Goal: Information Seeking & Learning: Learn about a topic

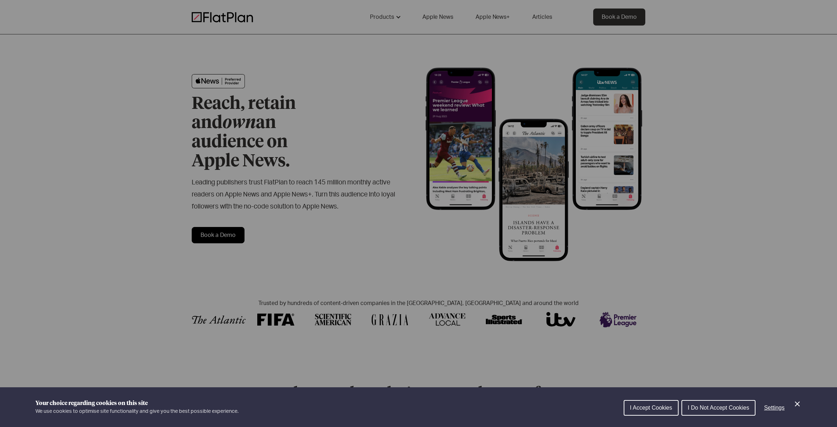
click at [645, 406] on span "I Accept Cookies" at bounding box center [651, 408] width 42 height 6
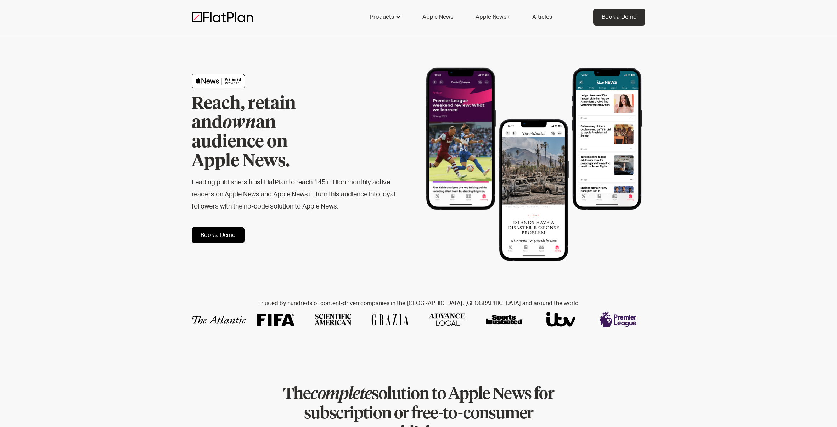
click at [387, 17] on div "Products" at bounding box center [382, 17] width 24 height 9
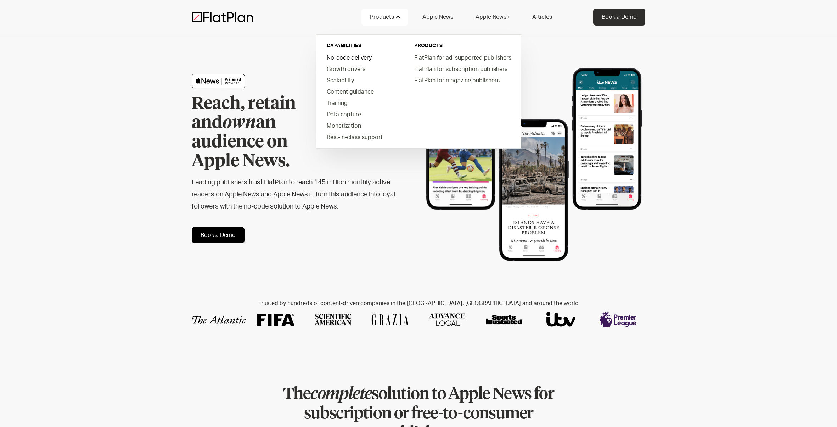
click at [363, 58] on link "No-code delivery" at bounding box center [361, 57] width 80 height 11
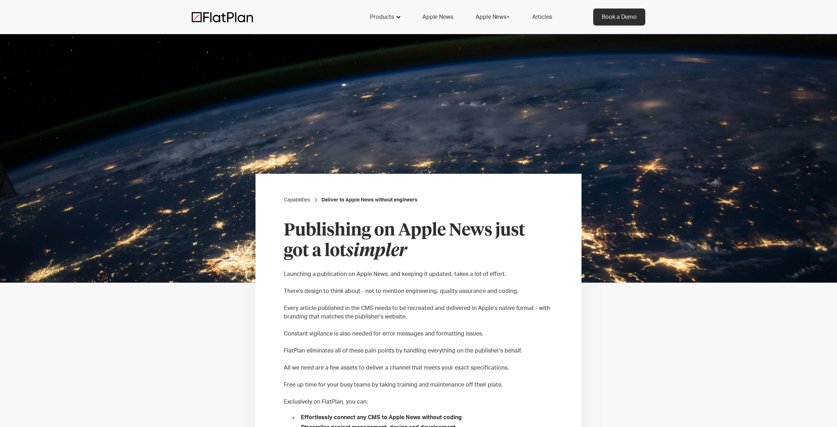
click at [389, 15] on div "Products" at bounding box center [382, 17] width 24 height 9
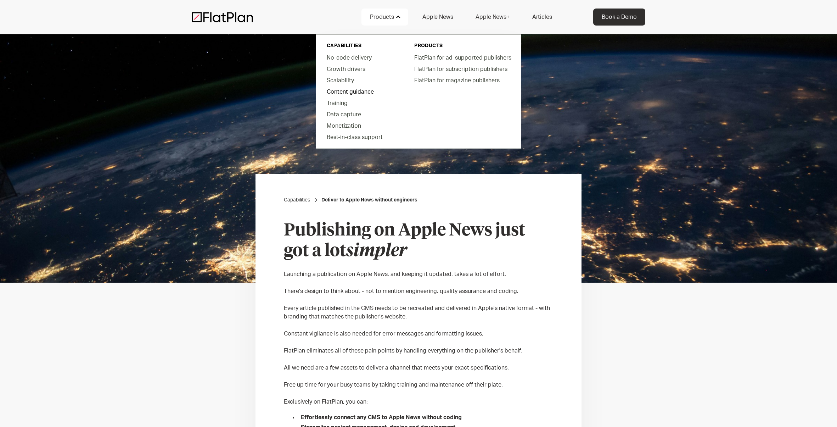
click at [346, 91] on link "Content guidance" at bounding box center [361, 91] width 80 height 11
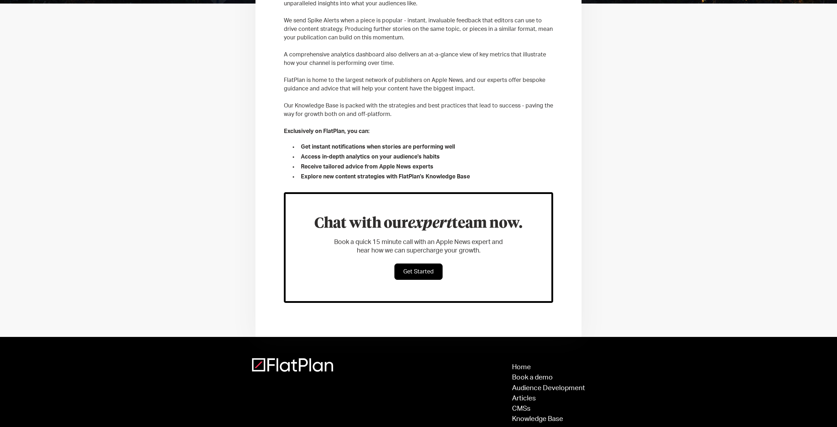
scroll to position [316, 0]
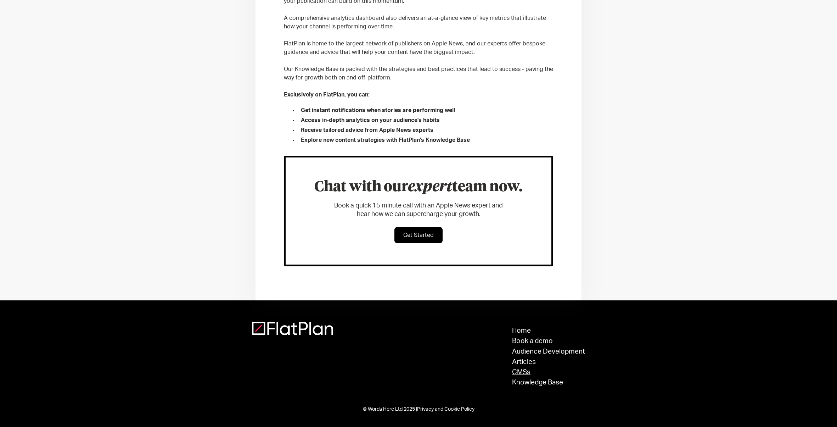
click at [518, 369] on link "CMSs" at bounding box center [548, 372] width 73 height 7
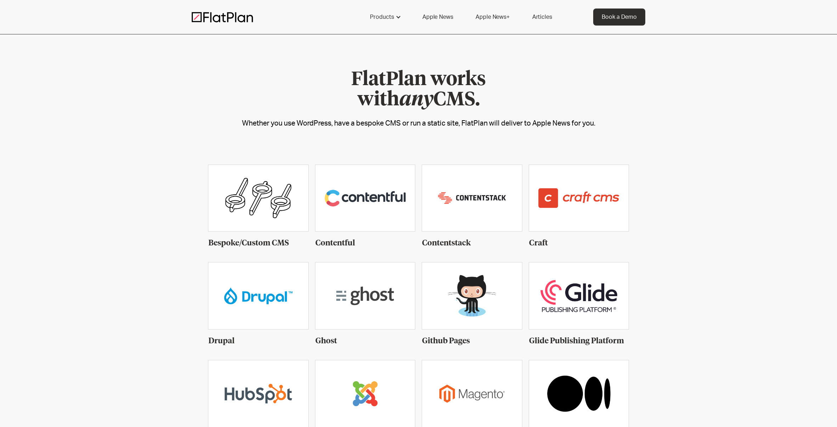
click at [490, 17] on link "Apple News+" at bounding box center [492, 17] width 51 height 17
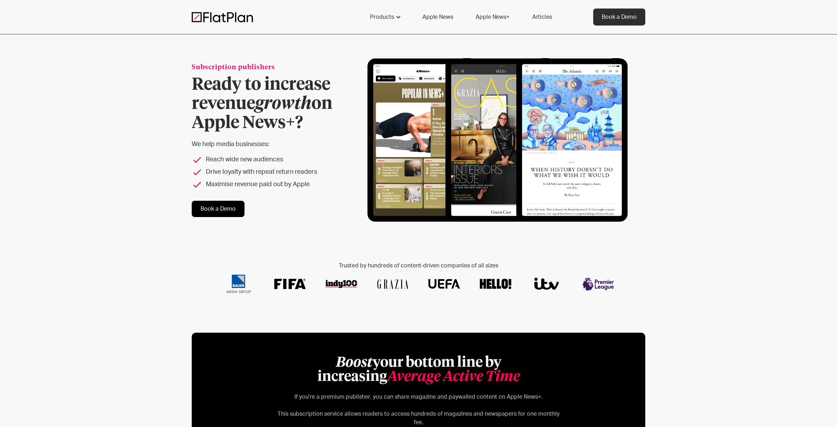
click at [434, 15] on link "Apple News" at bounding box center [438, 17] width 48 height 17
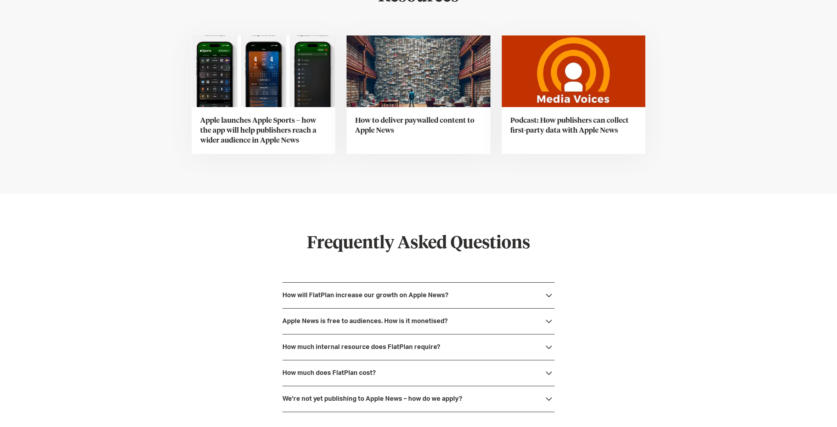
scroll to position [1684, 0]
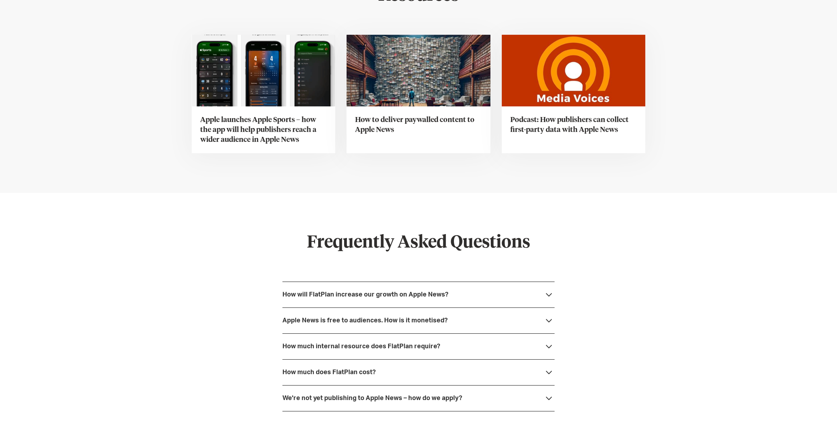
click at [405, 119] on h3 "How to deliver paywalled content to Apple News" at bounding box center [418, 125] width 127 height 20
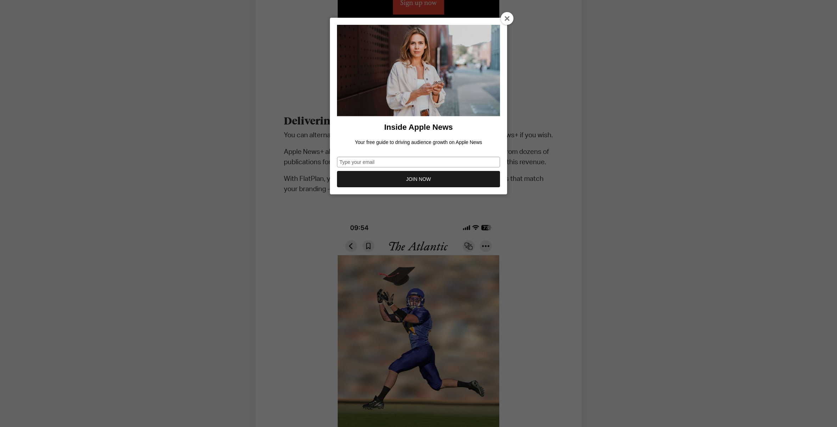
scroll to position [946, 0]
click at [506, 19] on icon at bounding box center [508, 19] width 6 height 6
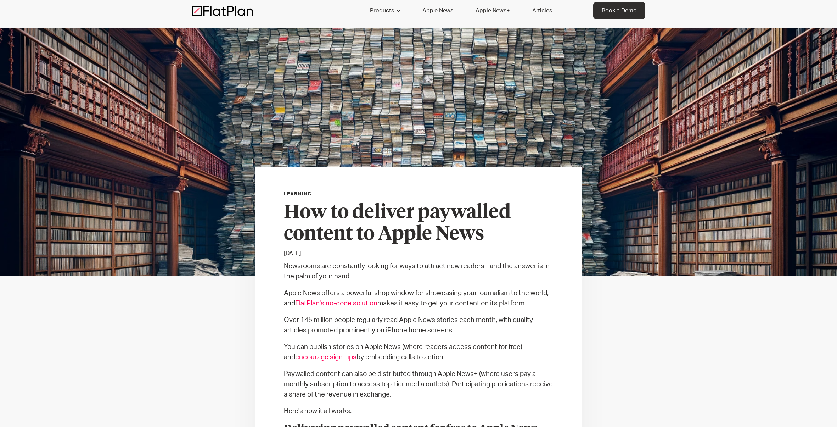
scroll to position [0, 0]
